Goal: Task Accomplishment & Management: Manage account settings

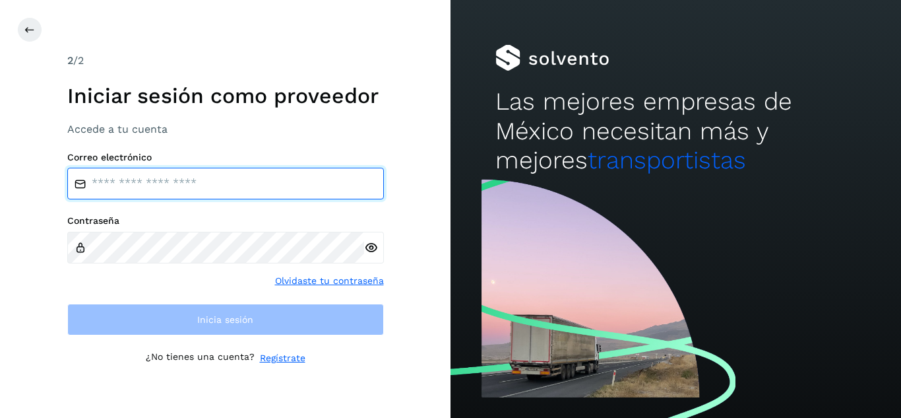
click at [273, 183] on input "email" at bounding box center [225, 184] width 317 height 32
type input "**********"
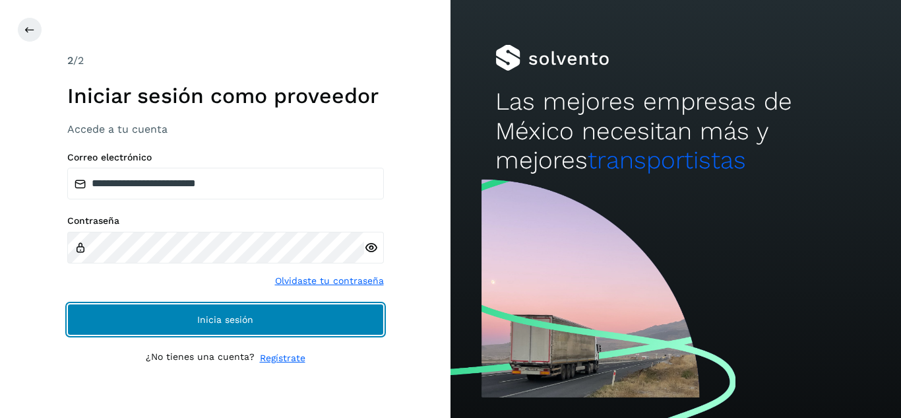
click at [261, 305] on button "Inicia sesión" at bounding box center [225, 319] width 317 height 32
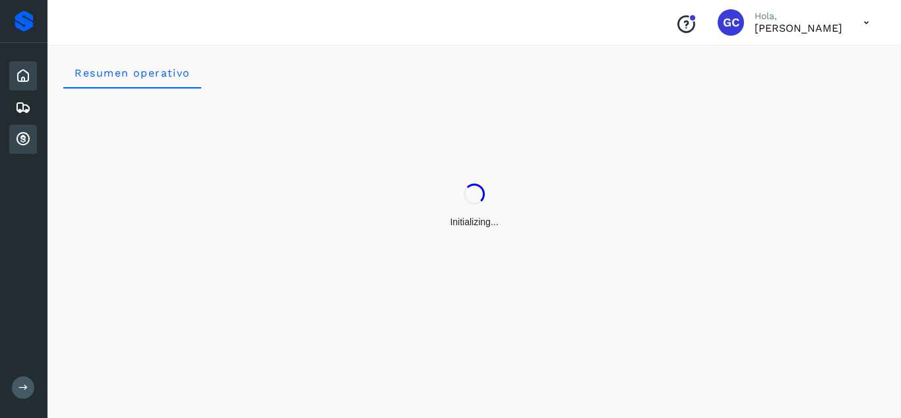
click at [14, 141] on div "Cuentas por cobrar" at bounding box center [23, 139] width 28 height 29
click at [29, 135] on icon at bounding box center [23, 139] width 16 height 16
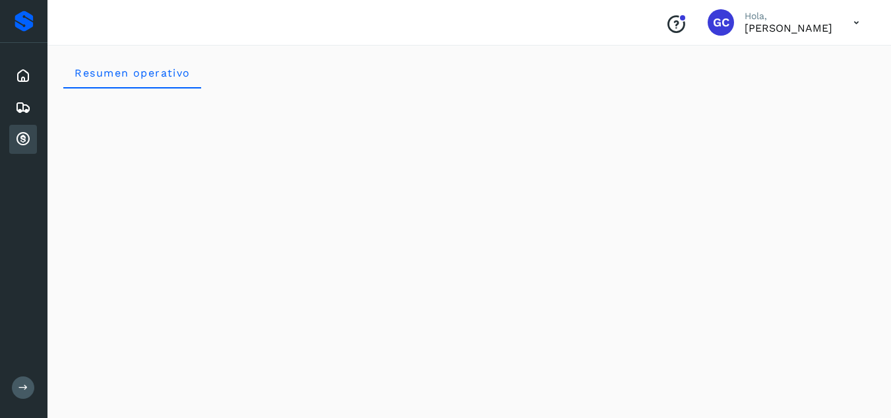
click at [25, 142] on icon at bounding box center [23, 139] width 16 height 16
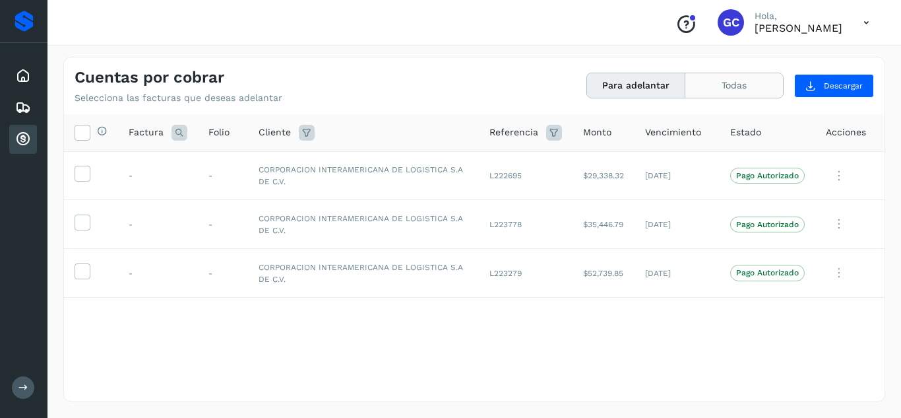
click at [744, 75] on button "Todas" at bounding box center [734, 85] width 98 height 24
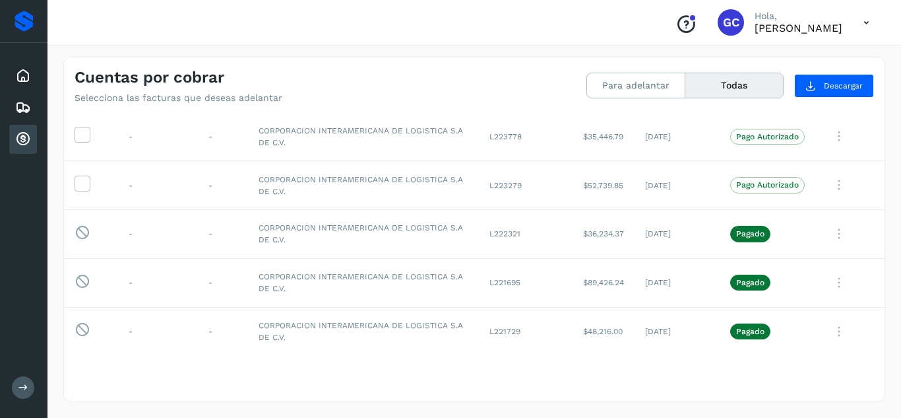
scroll to position [104, 0]
